Goal: Information Seeking & Learning: Learn about a topic

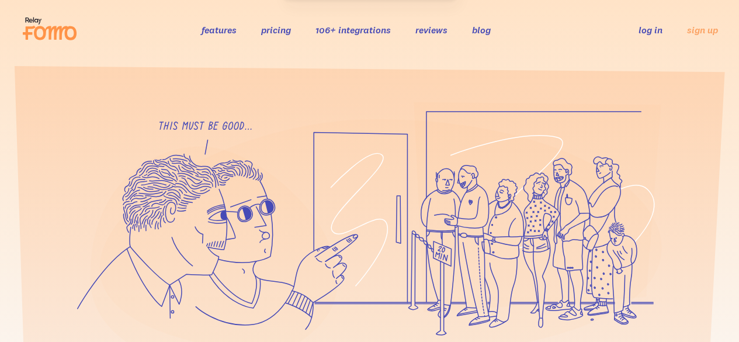
click at [0, 210] on div at bounding box center [369, 316] width 739 height 429
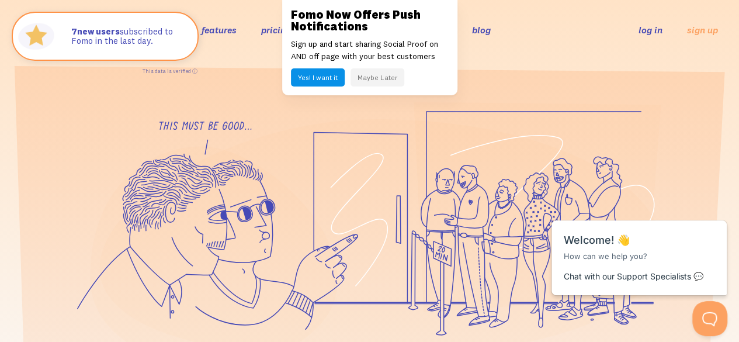
click at [368, 77] on button "Maybe Later" at bounding box center [377, 77] width 54 height 18
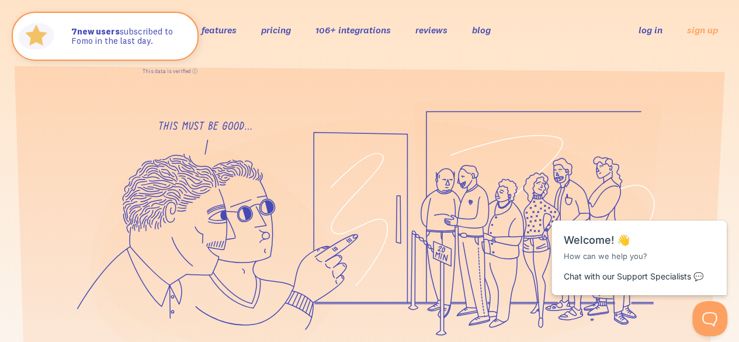
click at [279, 27] on link "pricing" at bounding box center [276, 30] width 30 height 12
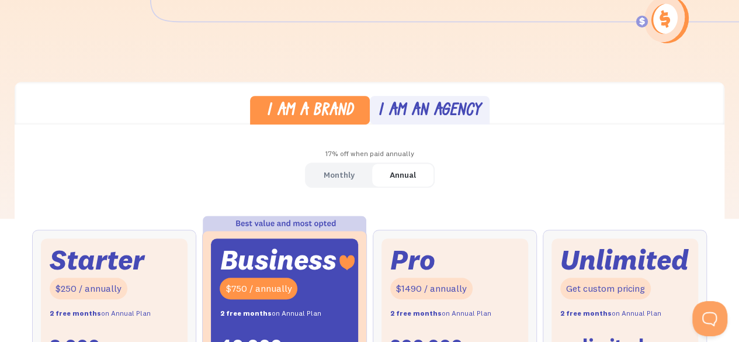
scroll to position [223, 0]
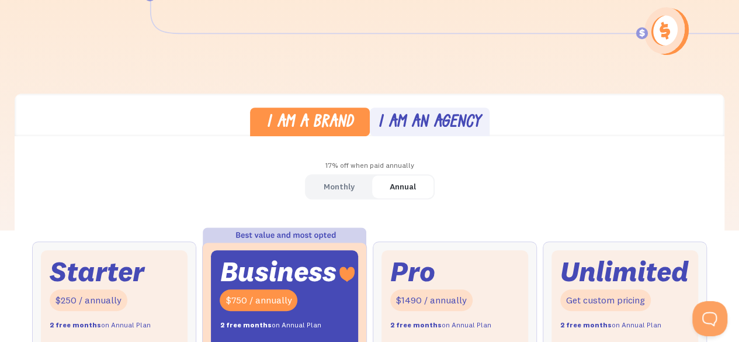
click at [352, 194] on div "Monthly" at bounding box center [339, 186] width 31 height 17
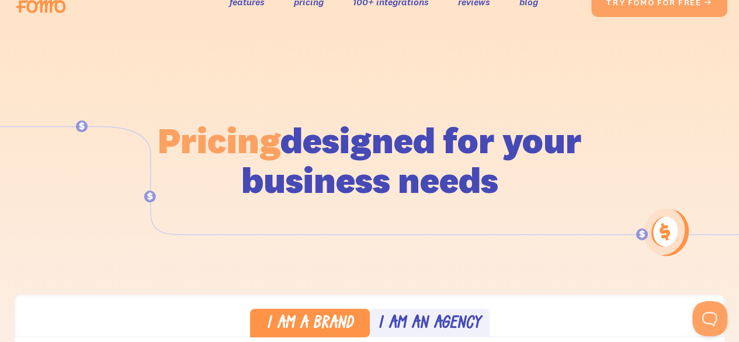
scroll to position [0, 0]
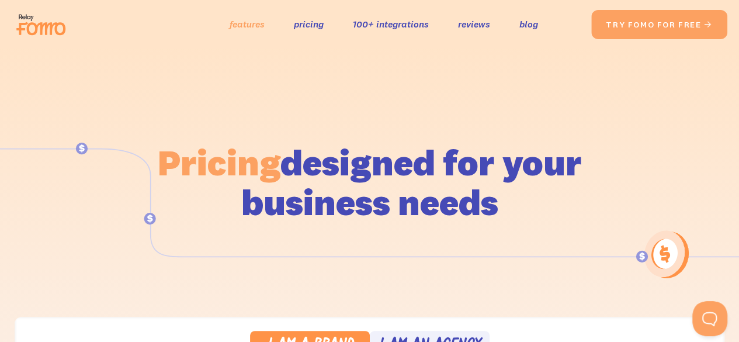
click at [249, 28] on link "features" at bounding box center [247, 24] width 35 height 17
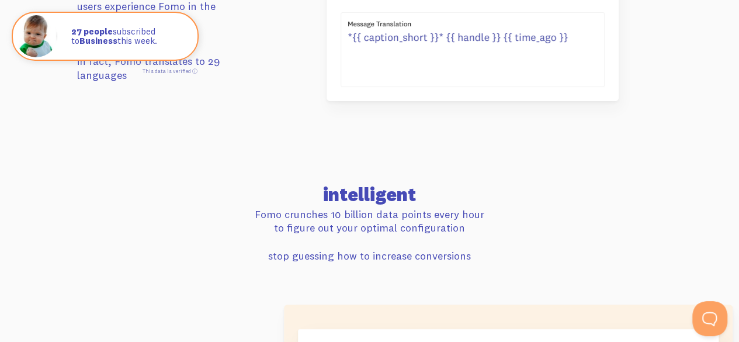
scroll to position [2323, 0]
